Goal: Information Seeking & Learning: Learn about a topic

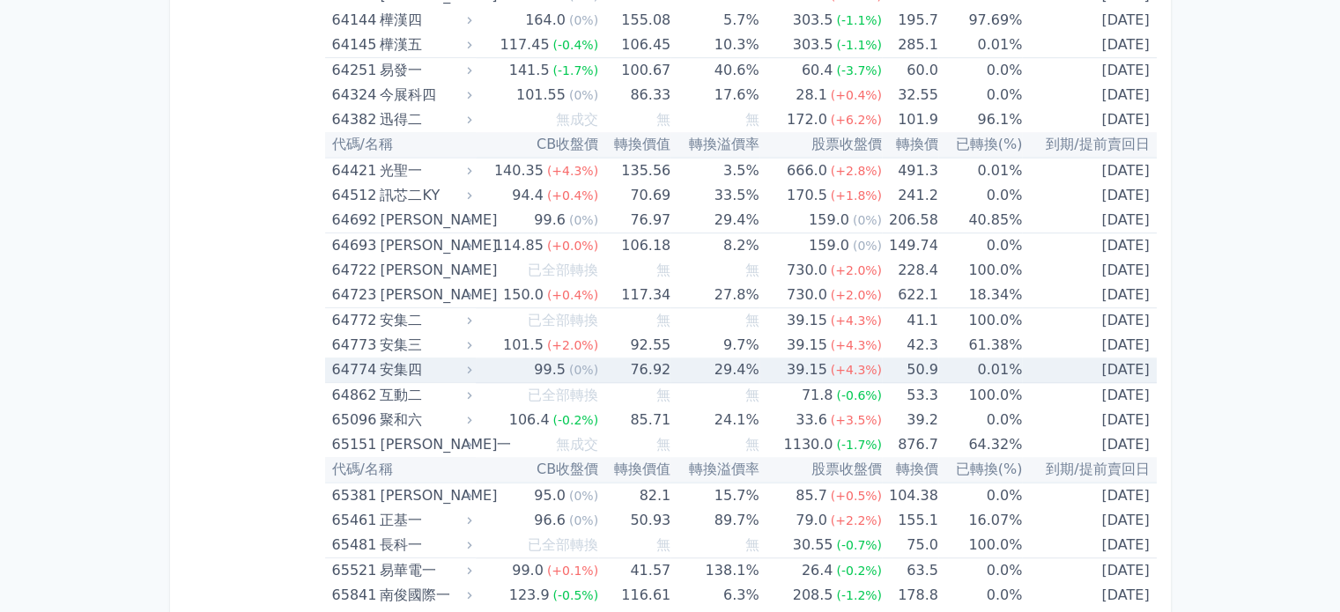
scroll to position [7770, 0]
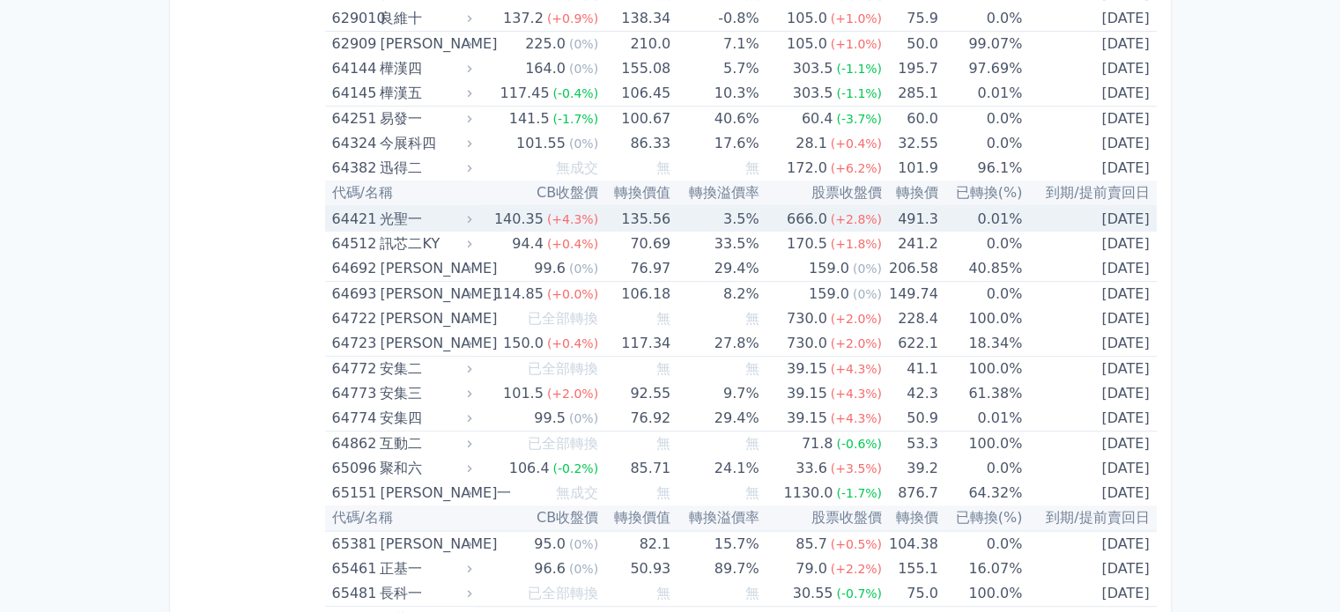
drag, startPoint x: 435, startPoint y: 203, endPoint x: 307, endPoint y: 214, distance: 129.1
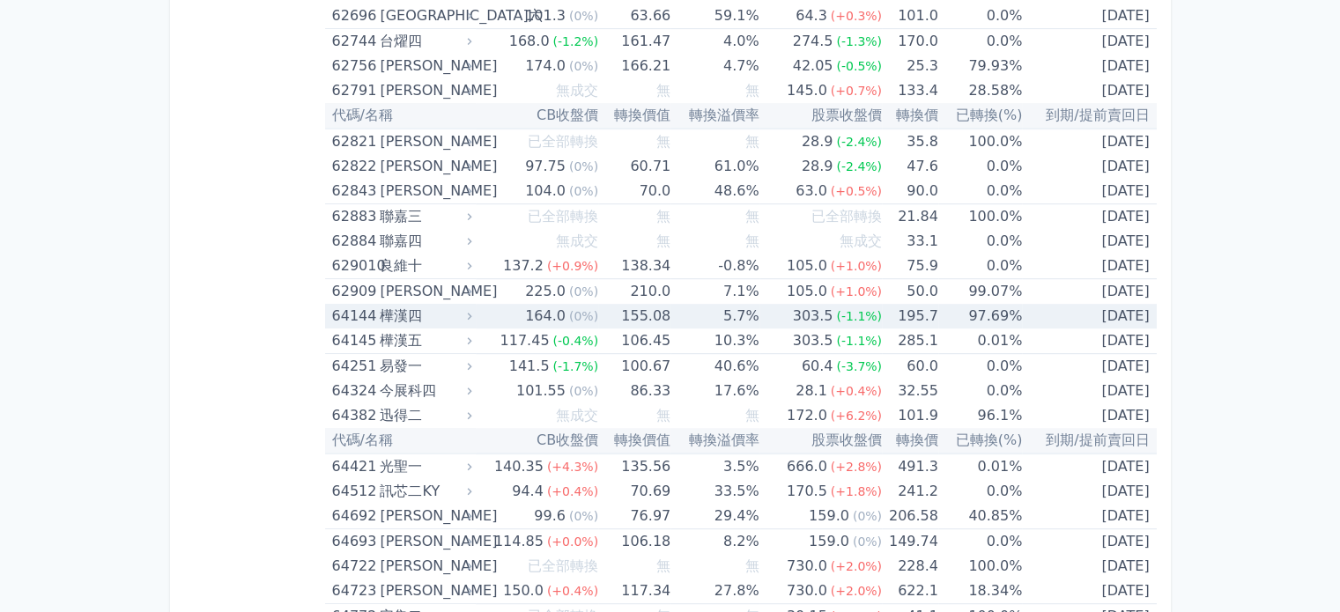
scroll to position [7418, 0]
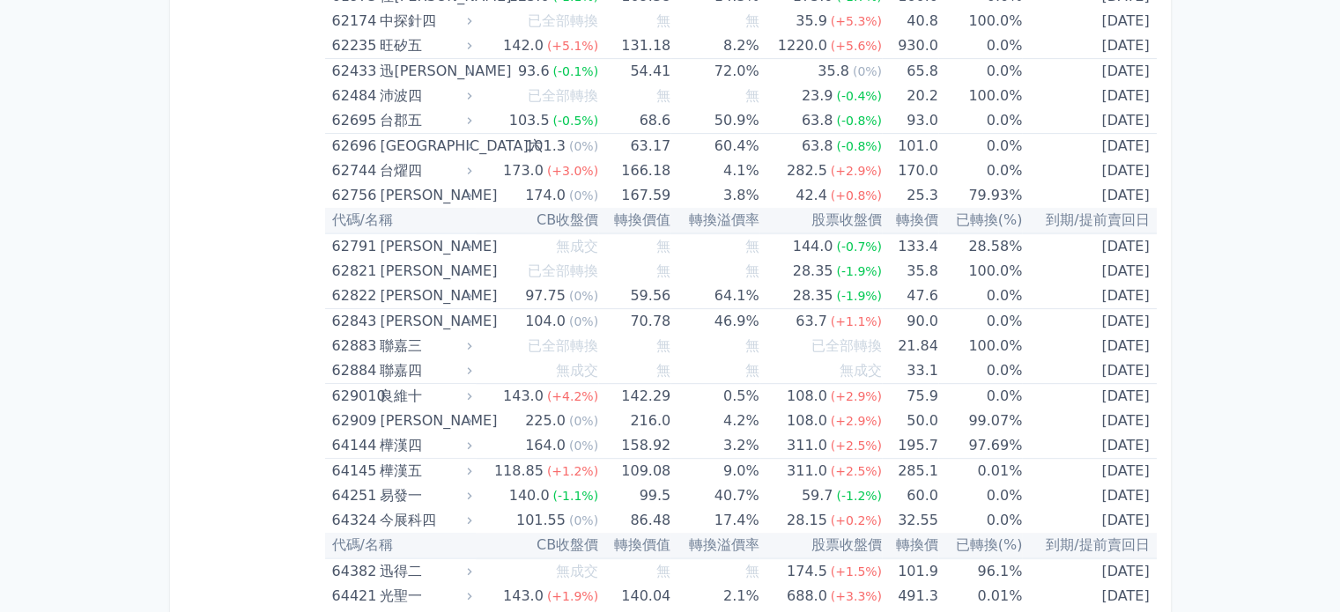
scroll to position [7418, 0]
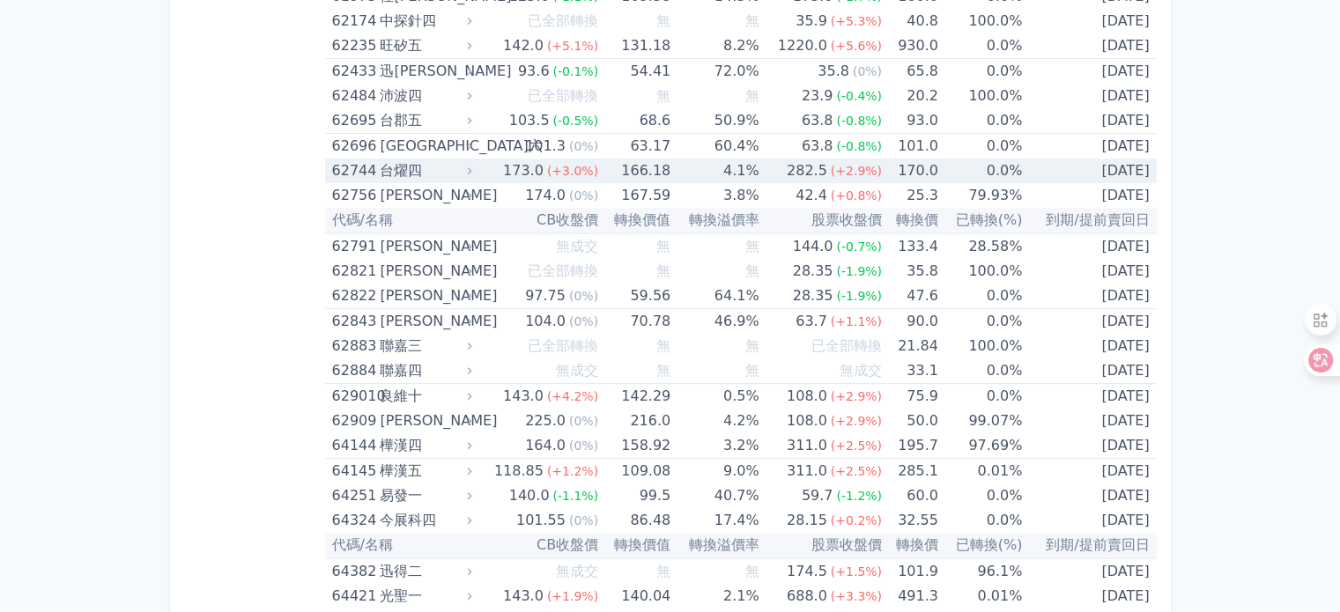
click at [471, 167] on icon at bounding box center [469, 170] width 4 height 7
